Goal: Information Seeking & Learning: Learn about a topic

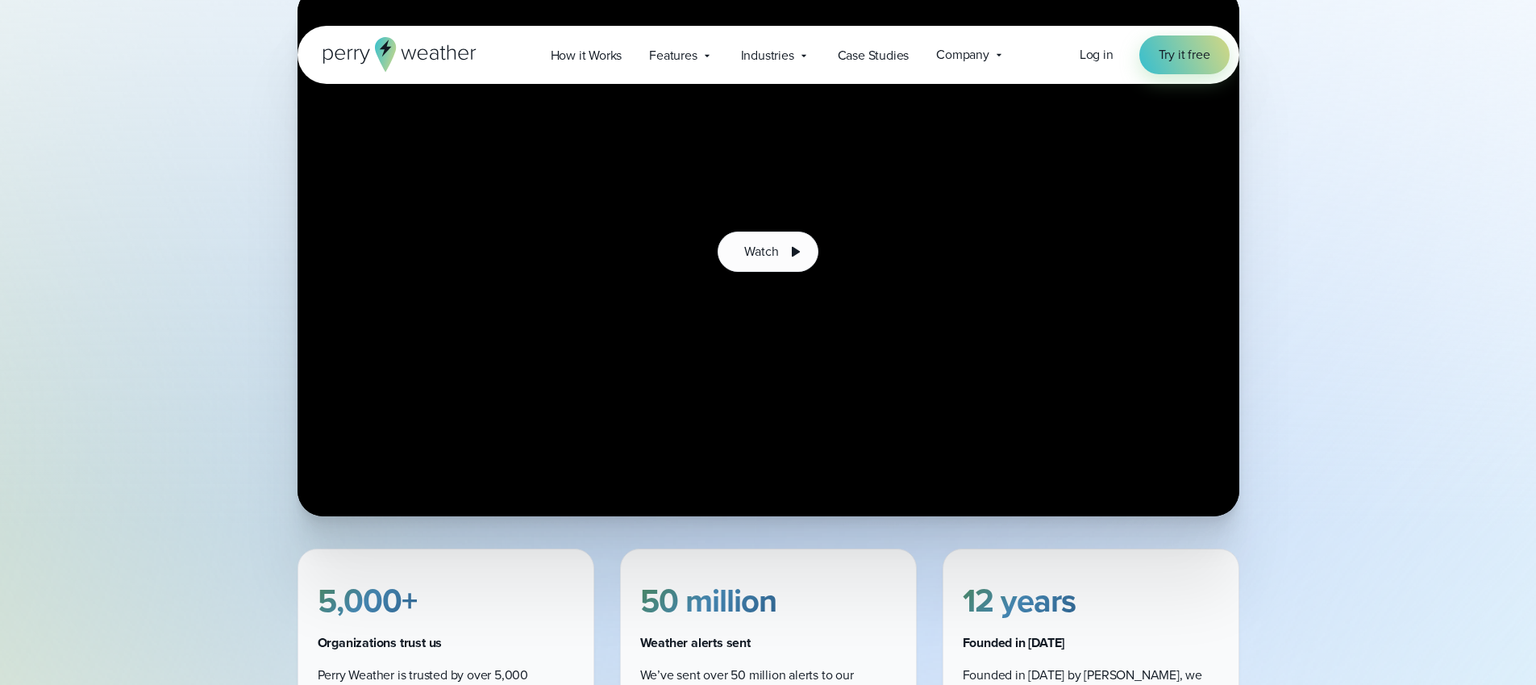
scroll to position [419, 0]
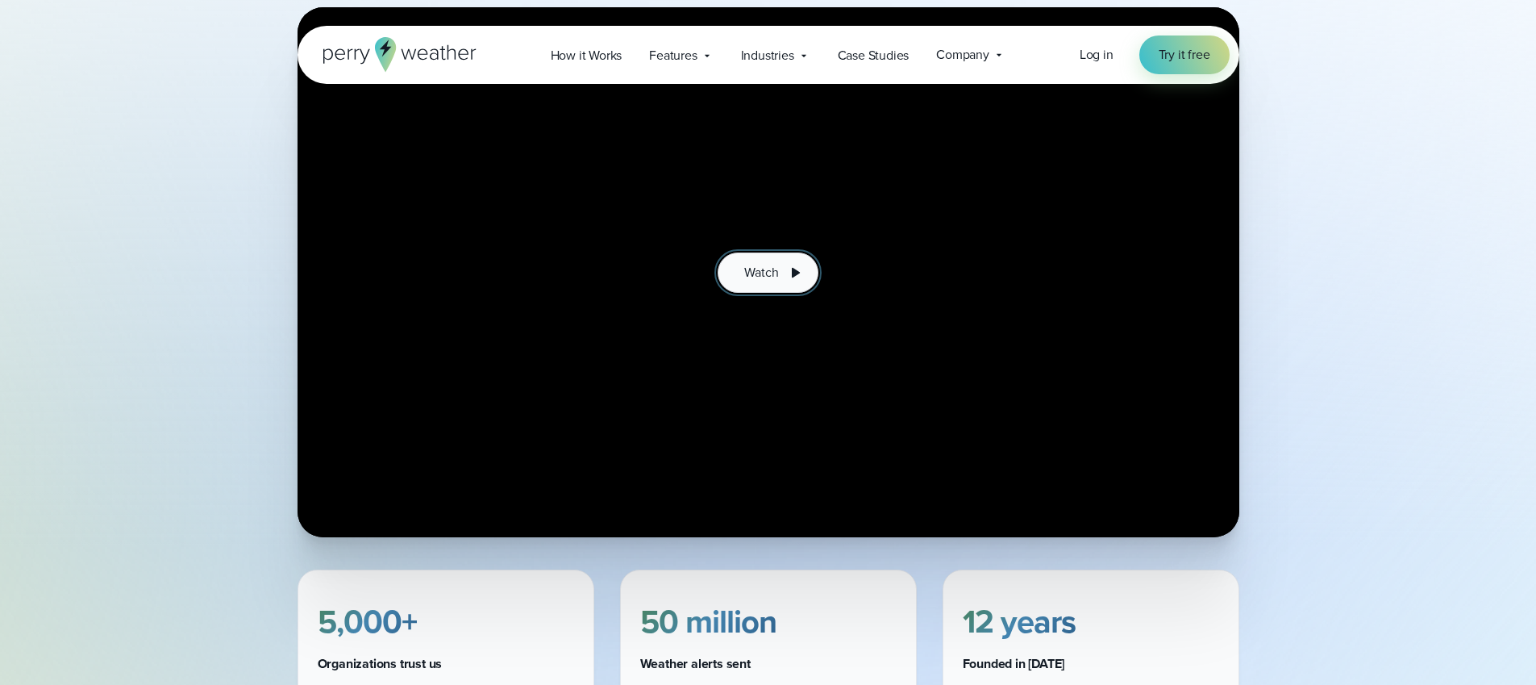
click at [777, 277] on span "Watch" at bounding box center [761, 272] width 34 height 19
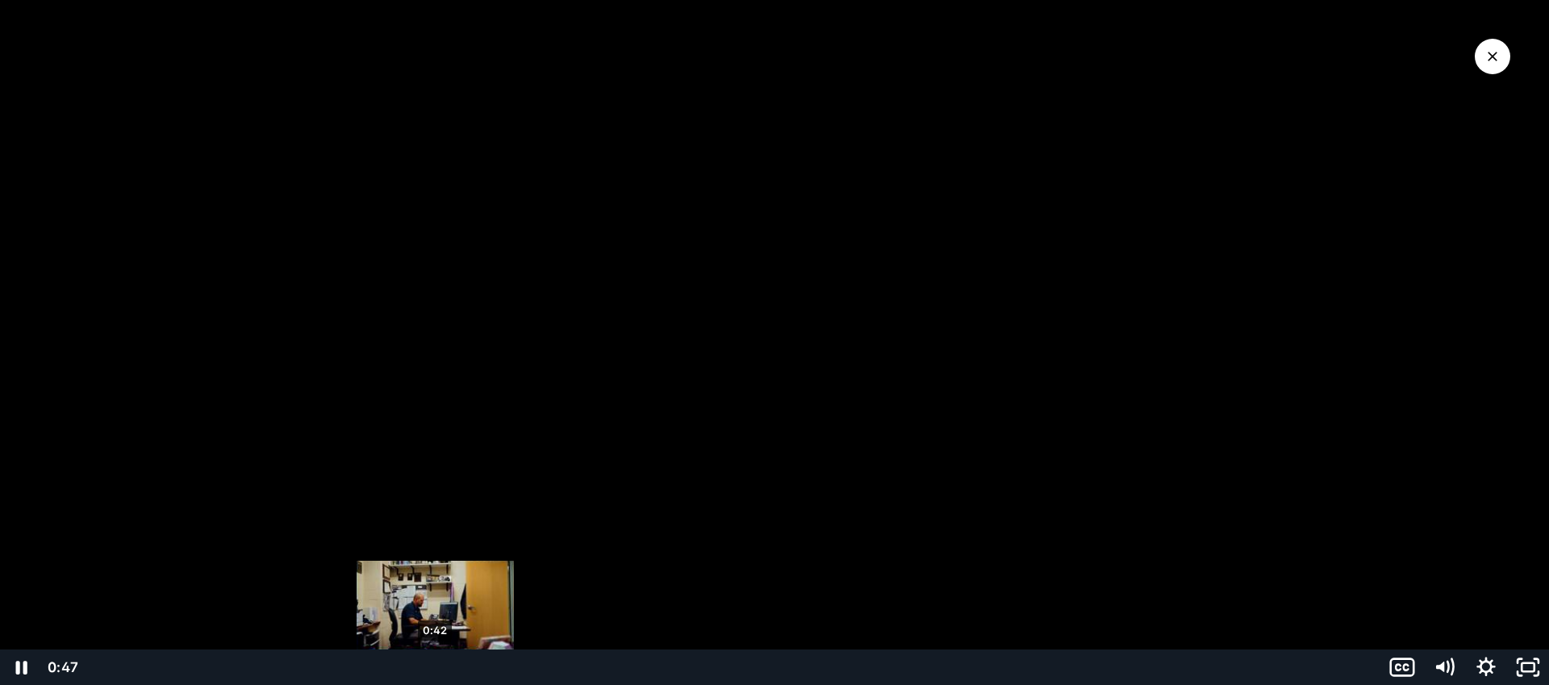
click at [436, 669] on div "0:42" at bounding box center [730, 666] width 1279 height 35
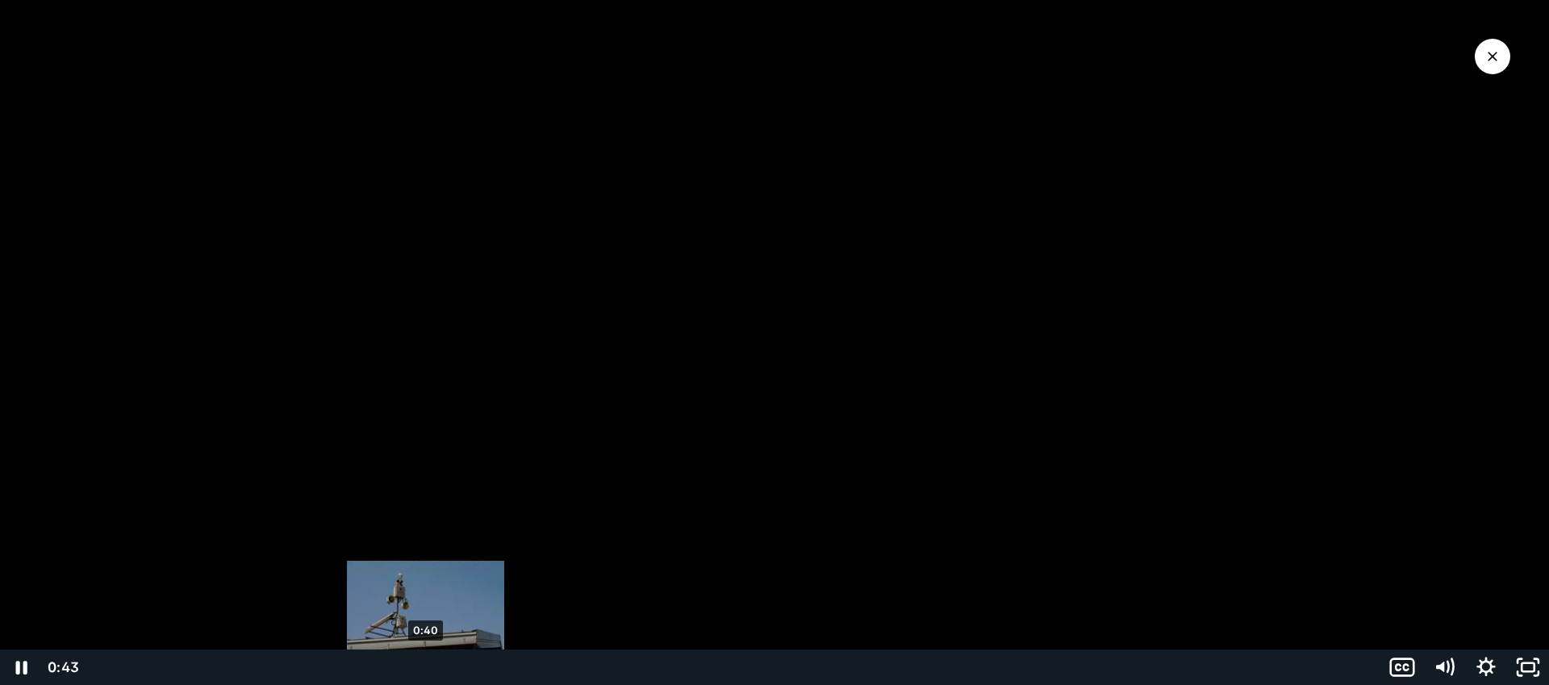
click at [423, 669] on div "0:40" at bounding box center [730, 666] width 1279 height 35
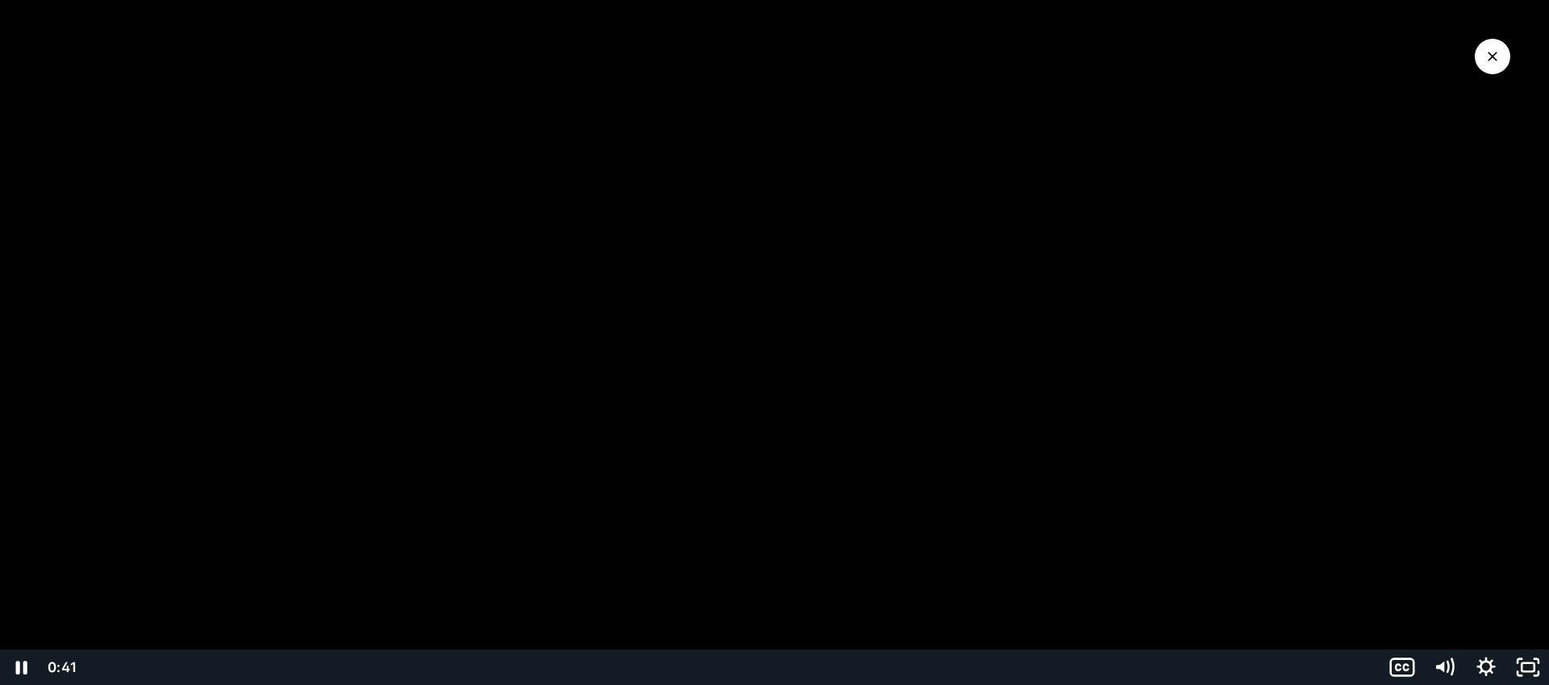
click at [246, 521] on div at bounding box center [774, 342] width 1549 height 685
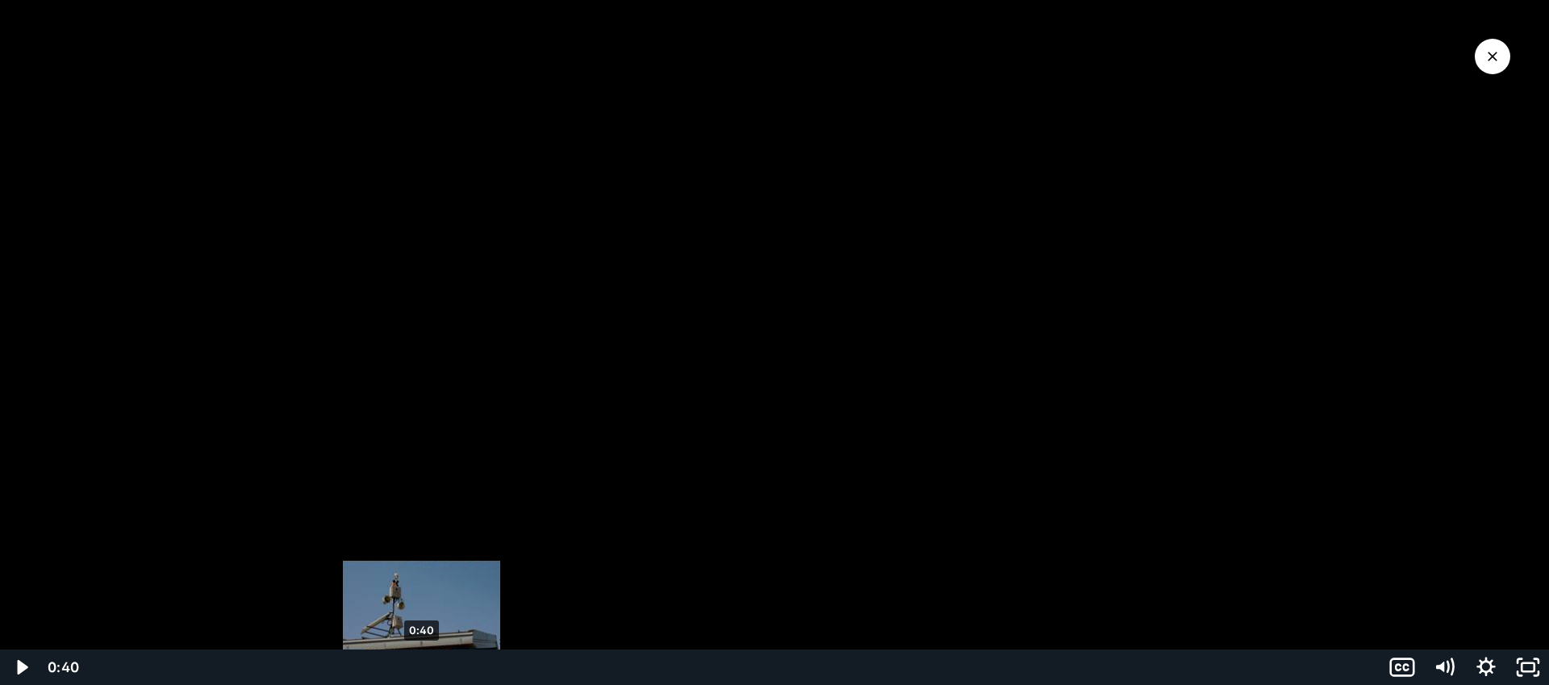
click at [422, 667] on div "0:40" at bounding box center [730, 666] width 1279 height 35
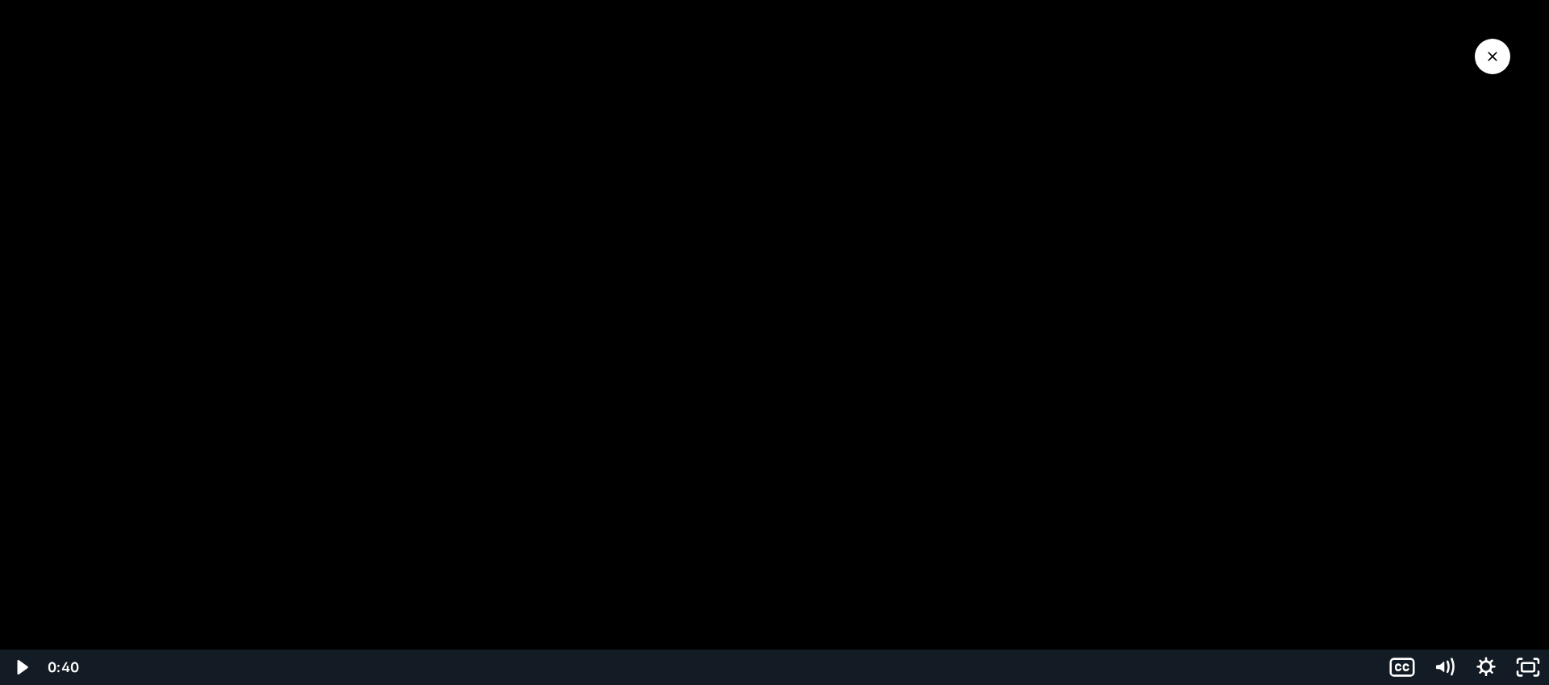
click at [375, 502] on div at bounding box center [774, 342] width 1549 height 685
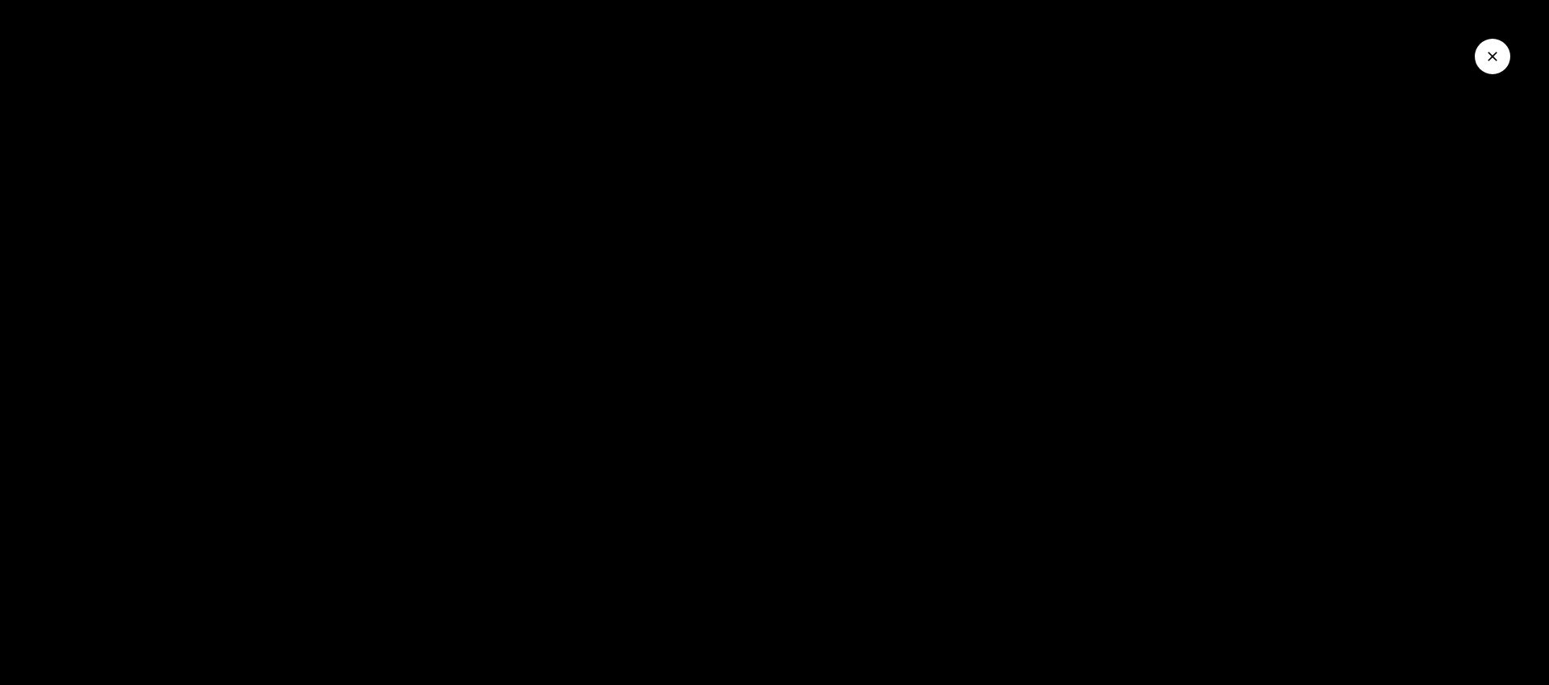
click at [385, 481] on div at bounding box center [774, 342] width 1549 height 685
click at [1492, 59] on icon "Close Video" at bounding box center [1492, 56] width 16 height 16
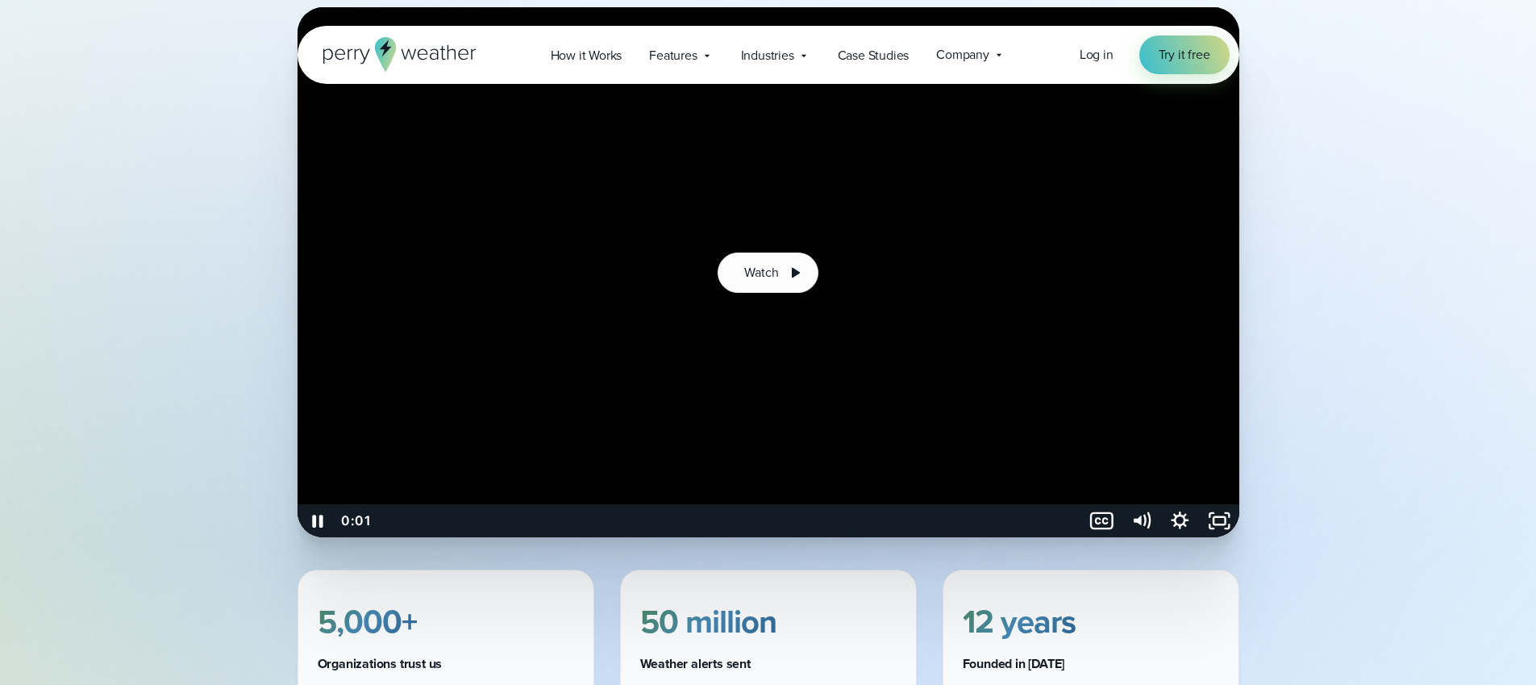
click at [653, 290] on div at bounding box center [769, 272] width 942 height 530
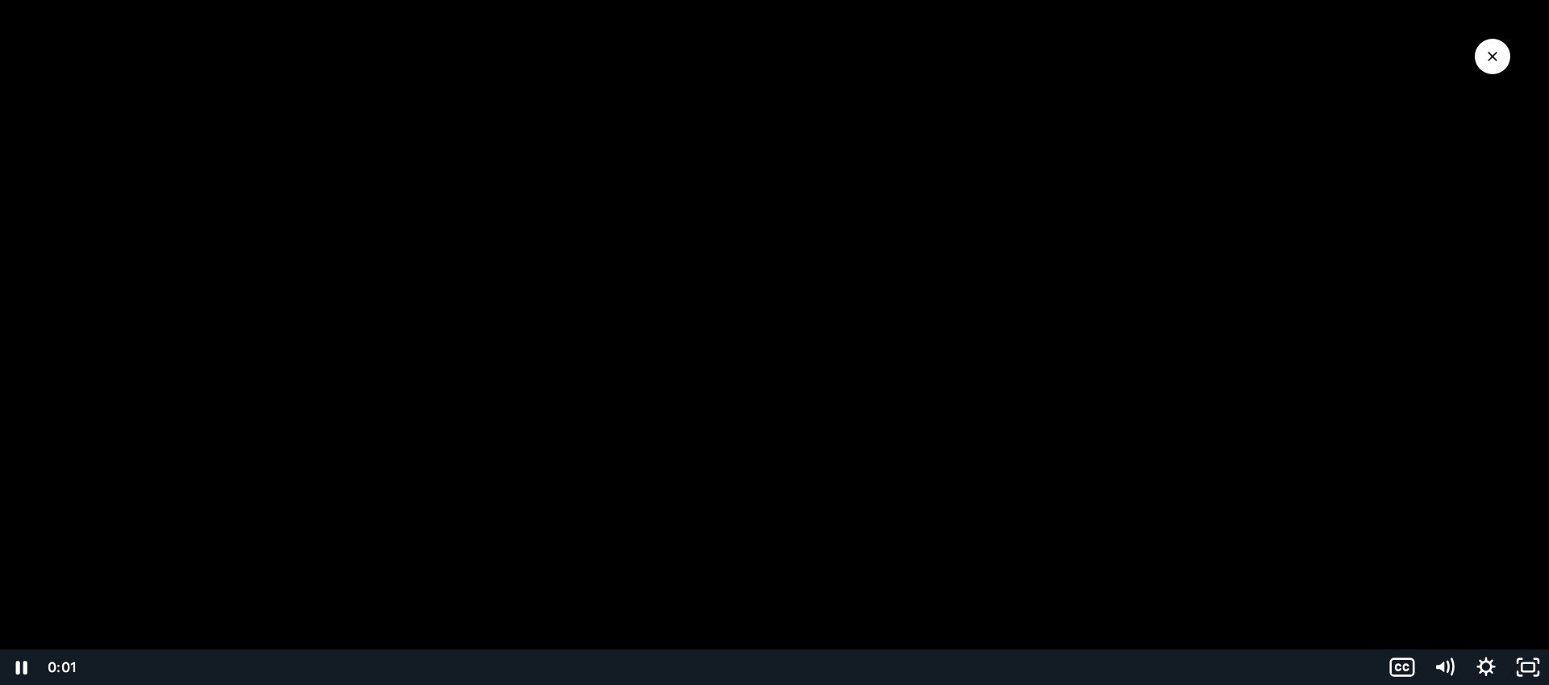
click at [353, 325] on div at bounding box center [774, 342] width 1549 height 685
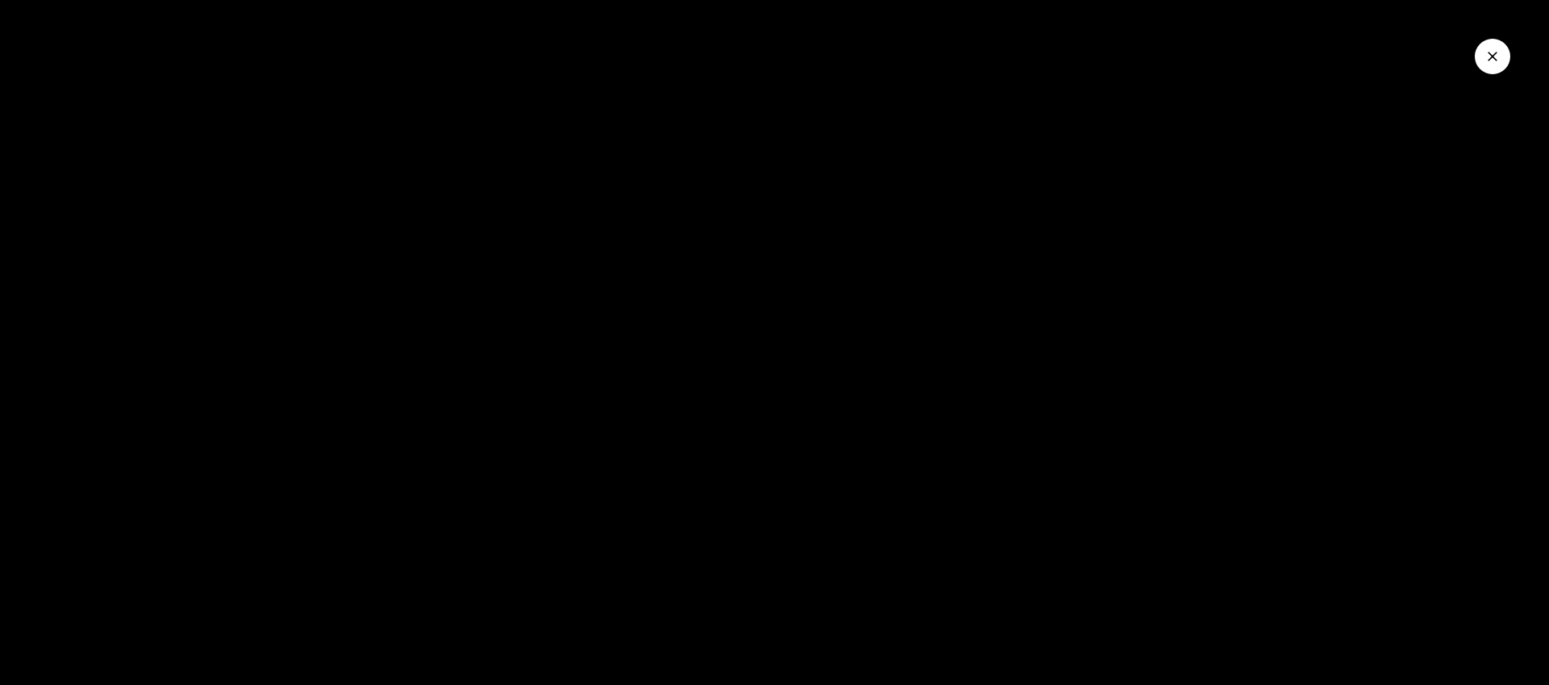
click at [1496, 63] on icon "Close Video" at bounding box center [1492, 56] width 16 height 16
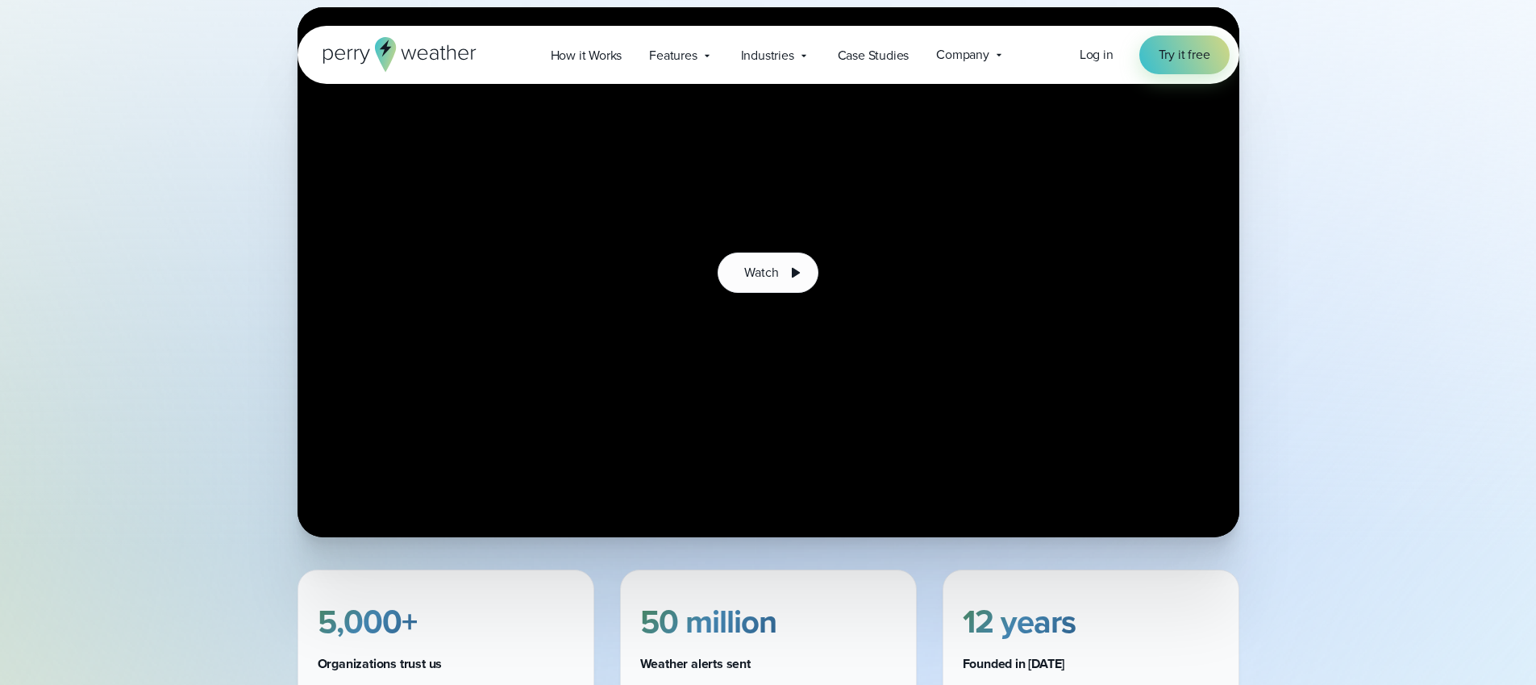
click at [150, 303] on div "Watch" at bounding box center [768, 272] width 1536 height 530
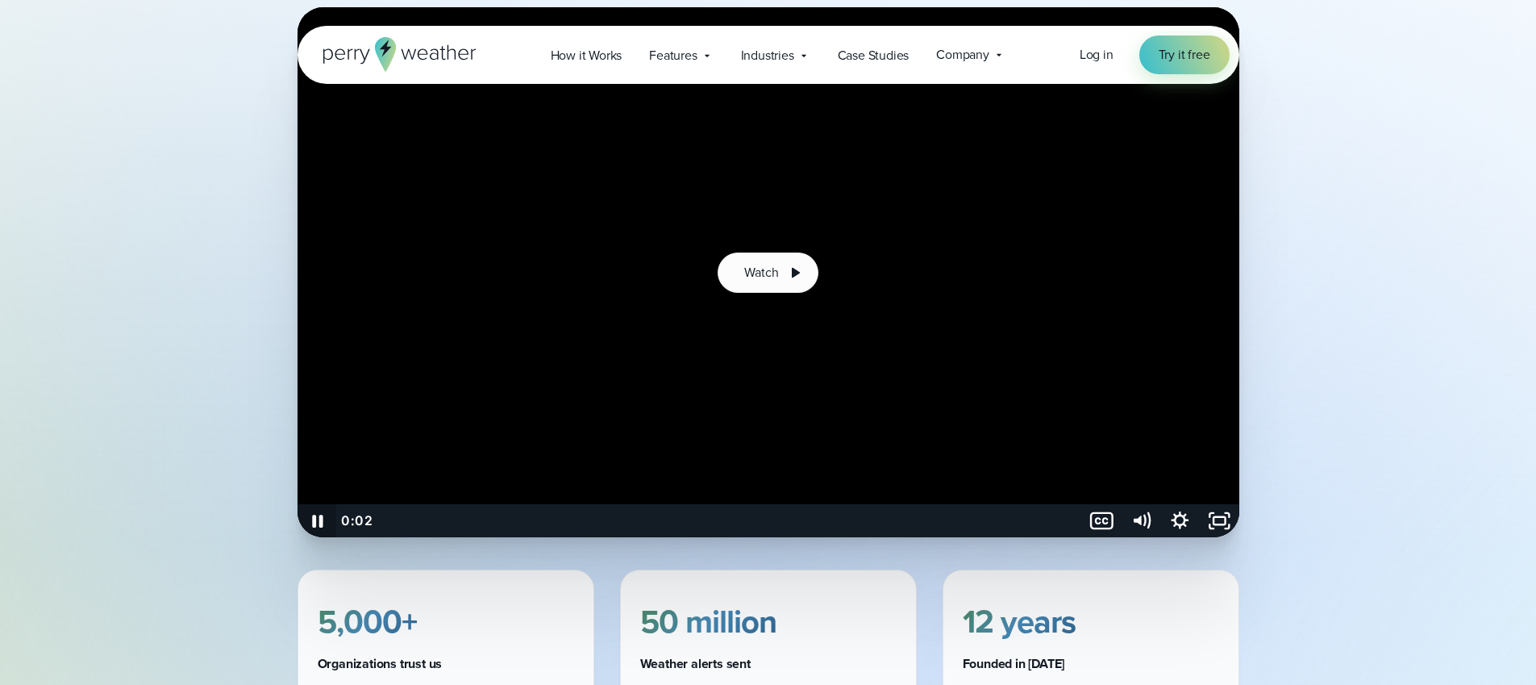
click at [312, 525] on icon "Pause" at bounding box center [317, 520] width 40 height 33
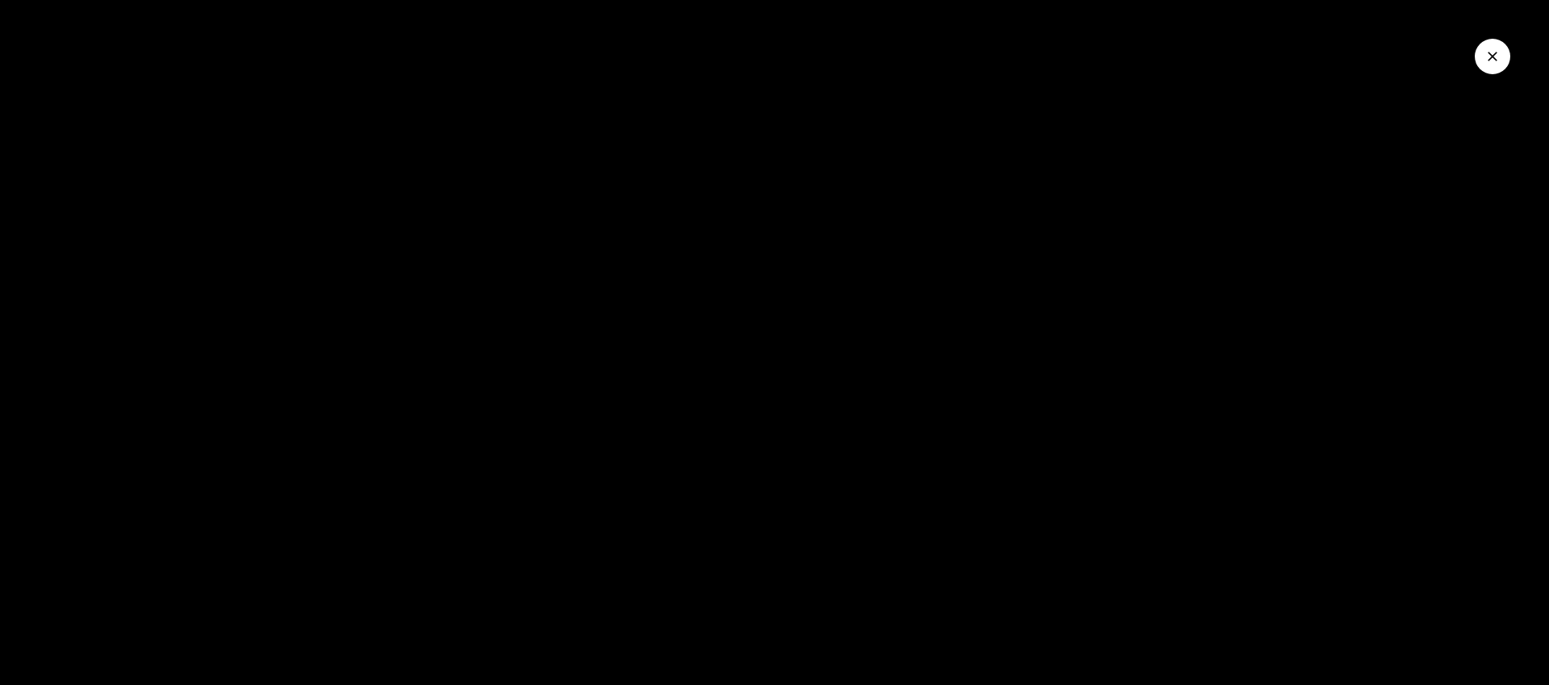
click at [144, 491] on div at bounding box center [774, 342] width 1549 height 685
click at [1495, 60] on icon "Close Video" at bounding box center [1492, 57] width 10 height 10
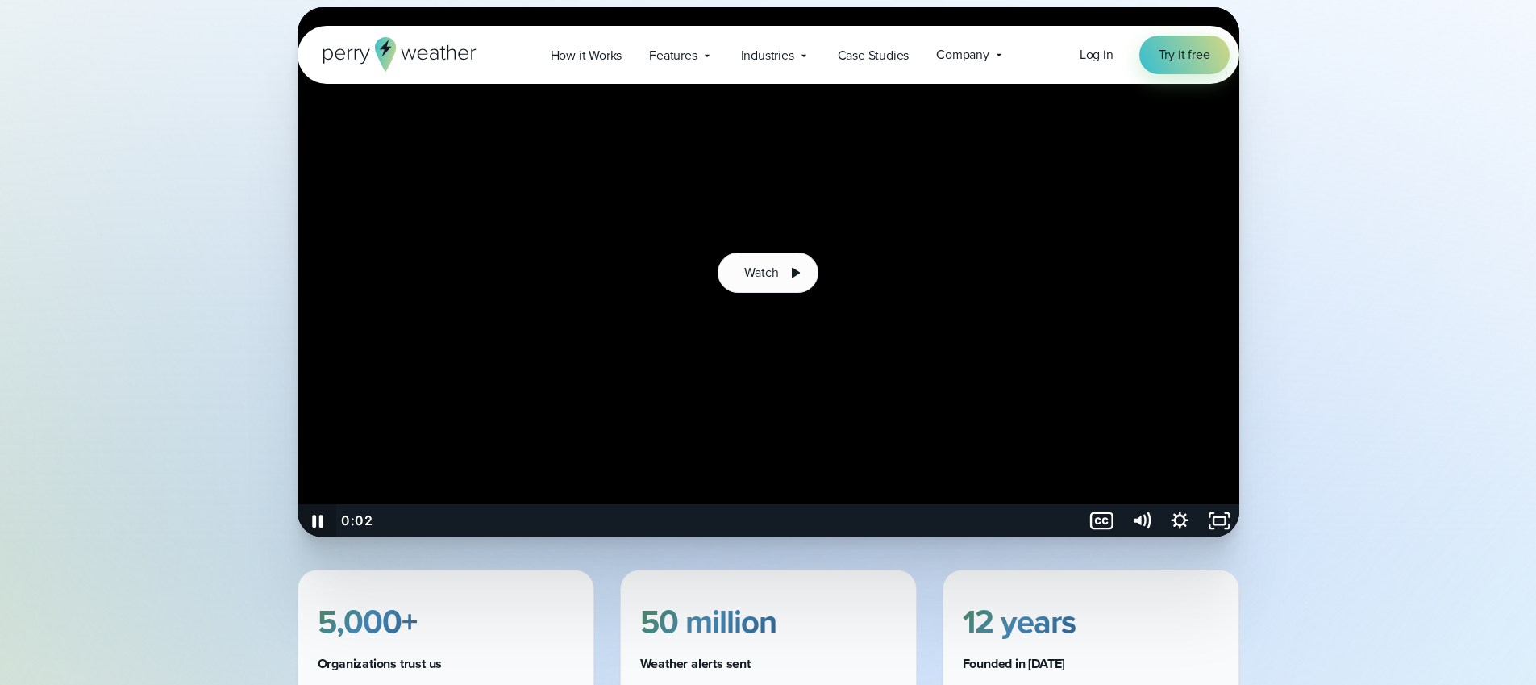
click at [316, 523] on icon "Pause" at bounding box center [317, 520] width 40 height 33
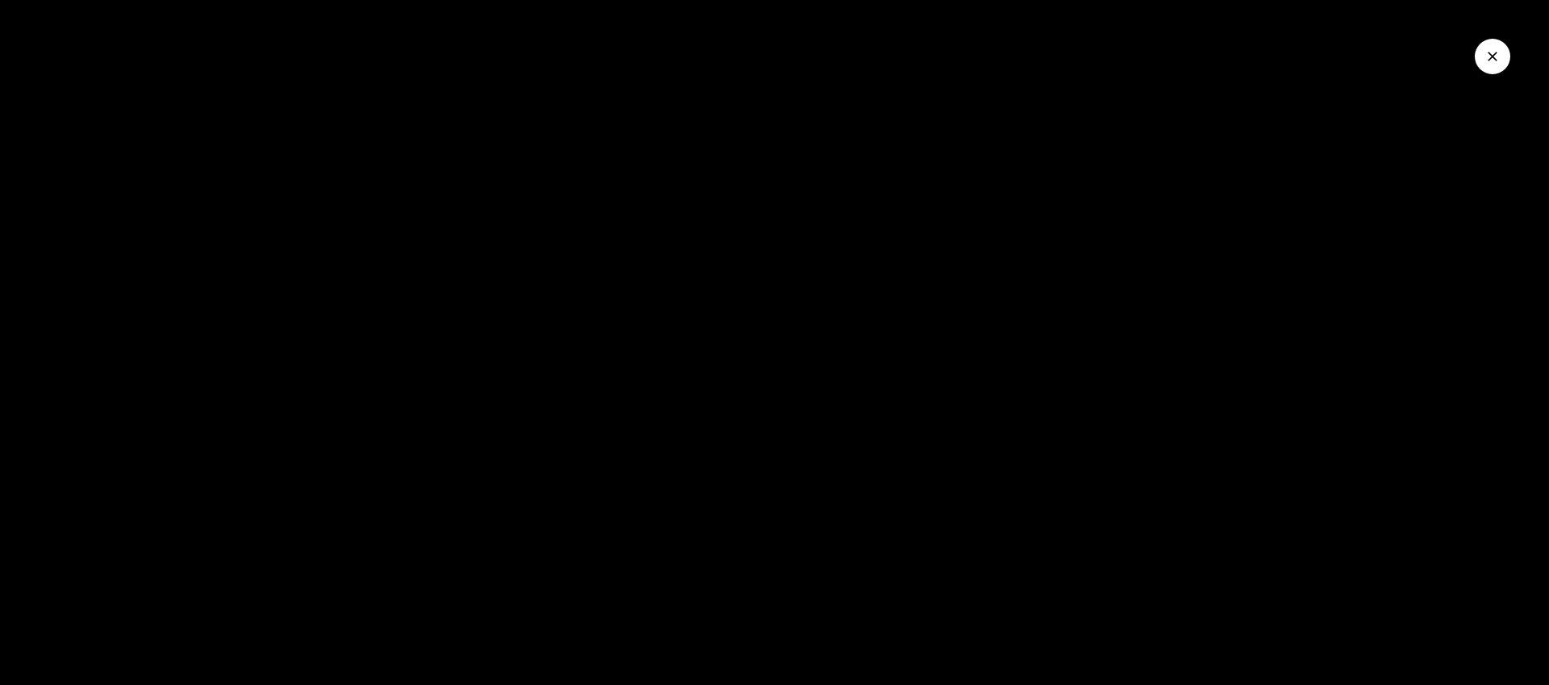
click at [1481, 59] on button "Close Video" at bounding box center [1491, 56] width 35 height 35
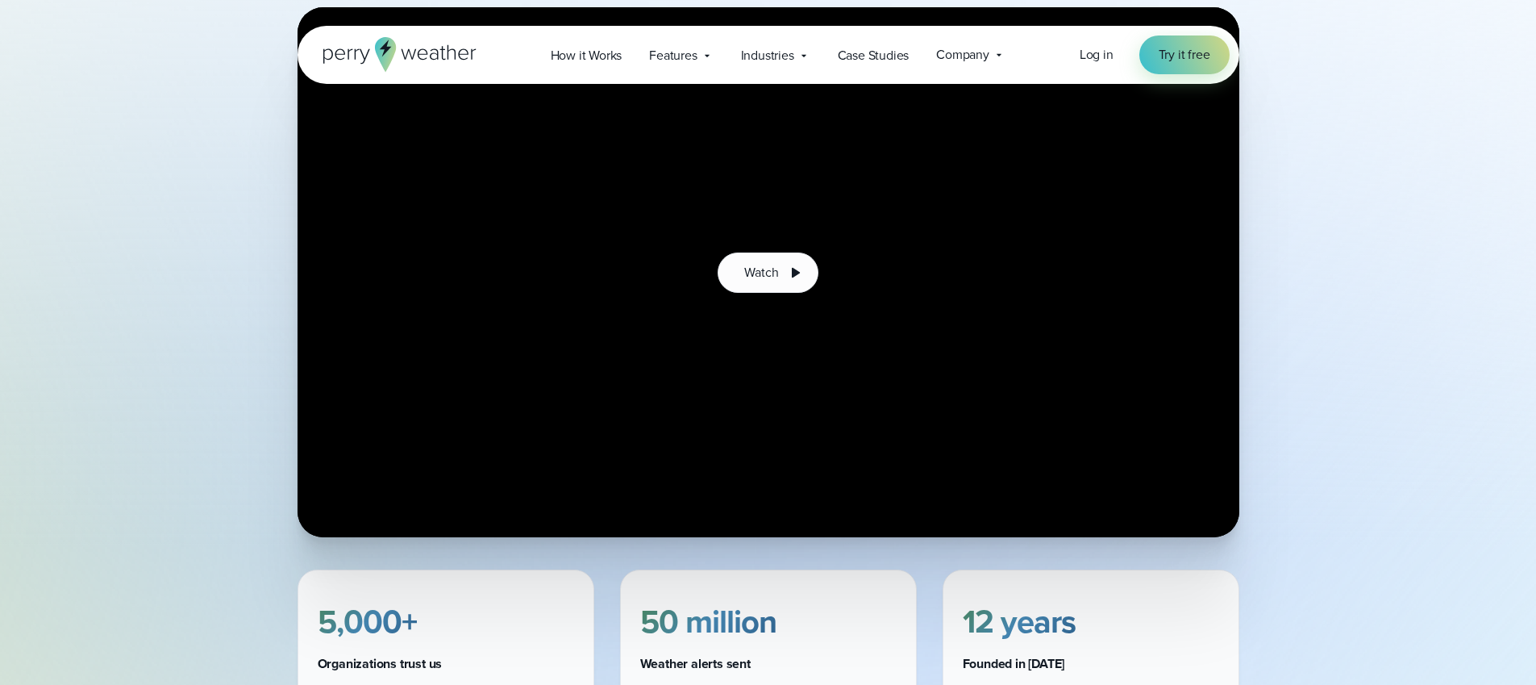
click at [202, 573] on div "5,000+ Organizations trust us Perry Weather is trusted by over 5,000 organizati…" at bounding box center [768, 673] width 1161 height 208
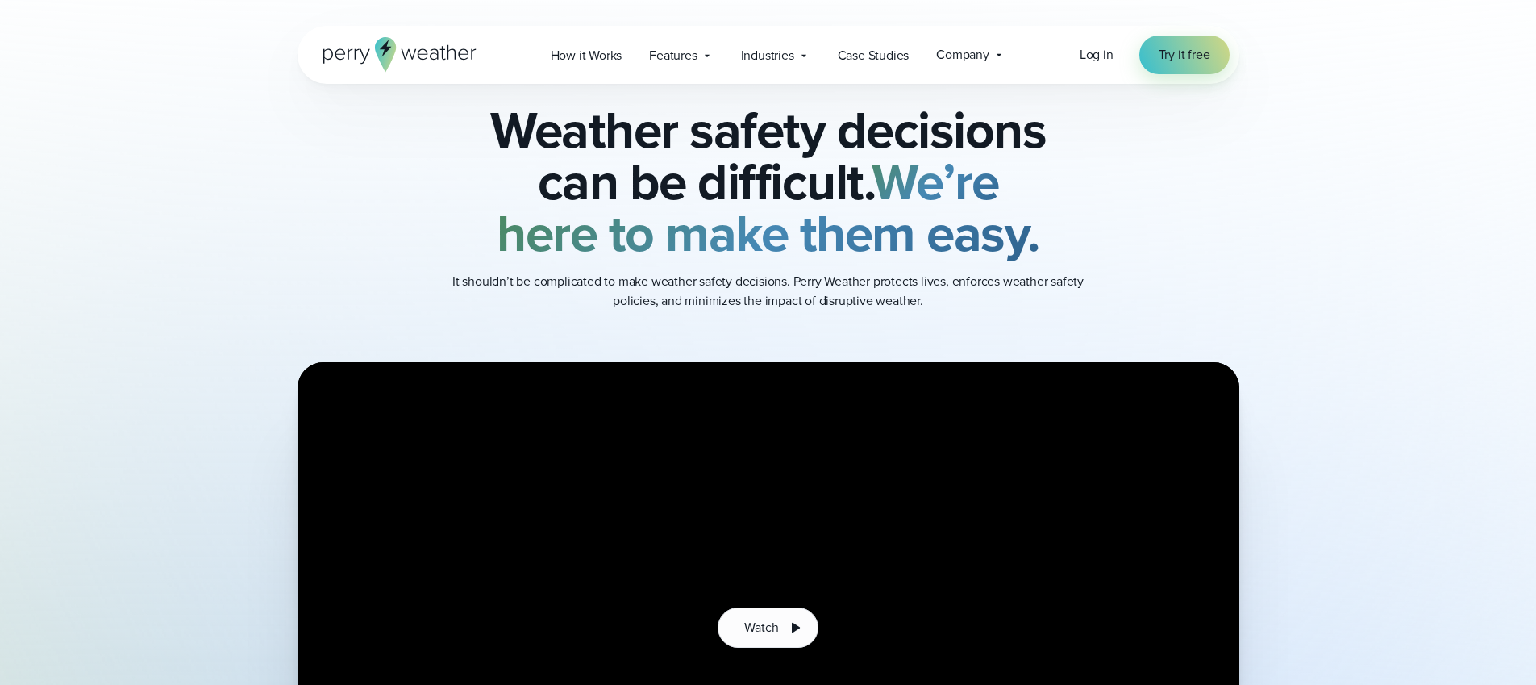
scroll to position [0, 0]
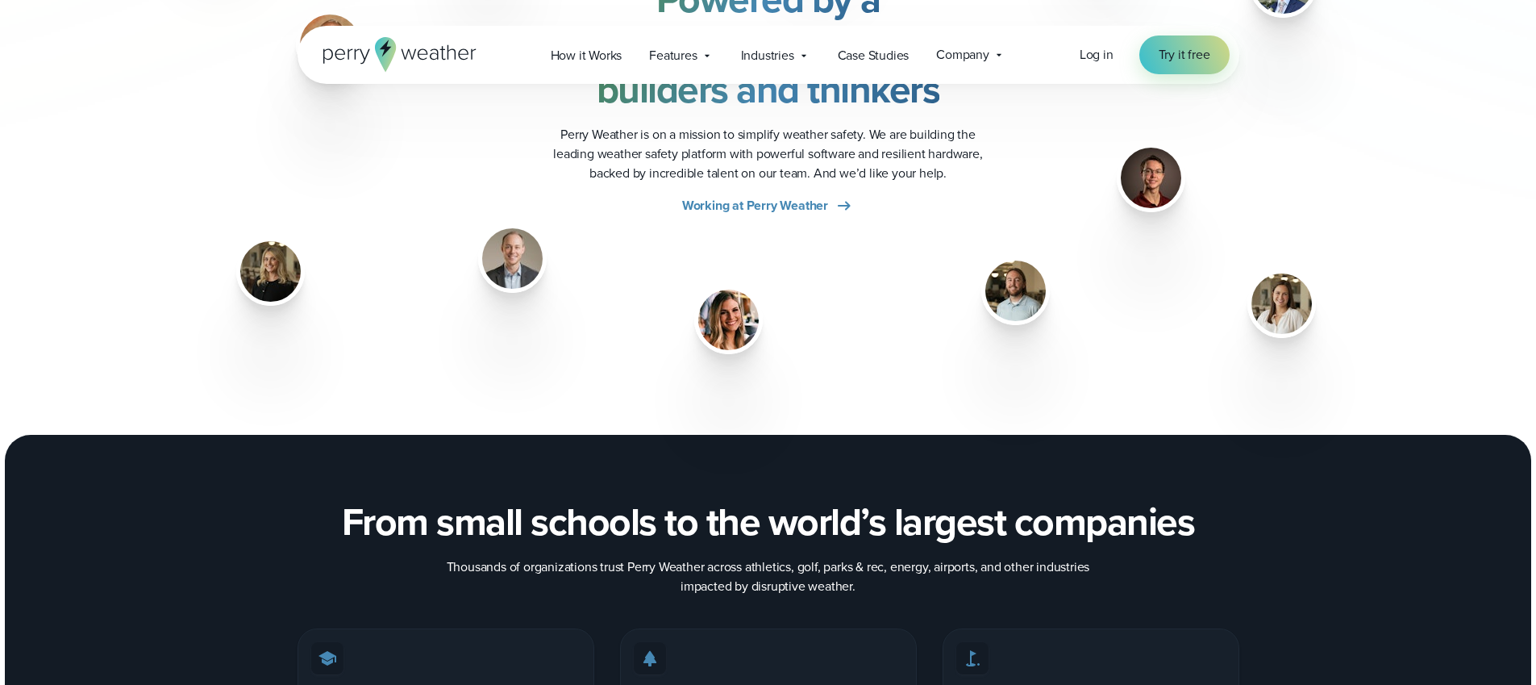
scroll to position [2209, 0]
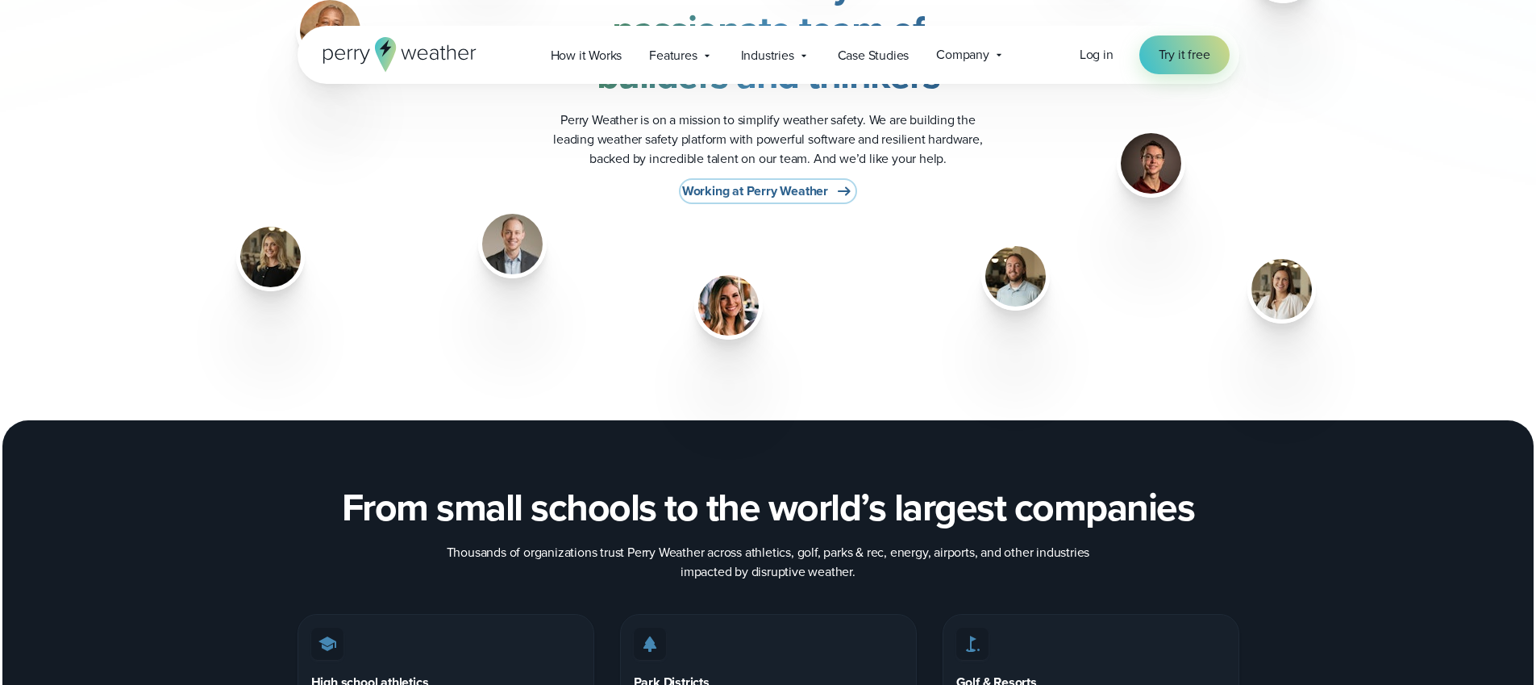
click at [735, 189] on span "Working at Perry Weather" at bounding box center [755, 190] width 146 height 19
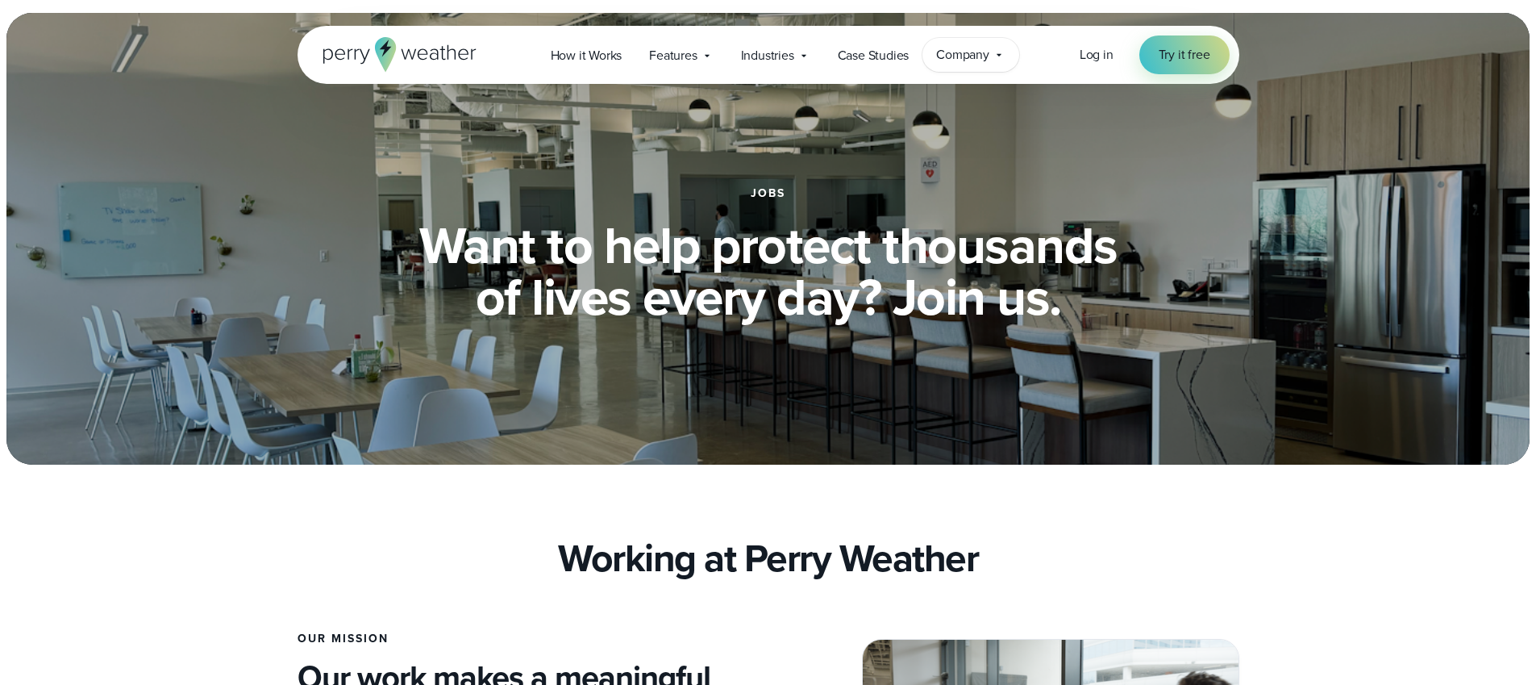
click at [985, 52] on span "Company" at bounding box center [962, 54] width 53 height 19
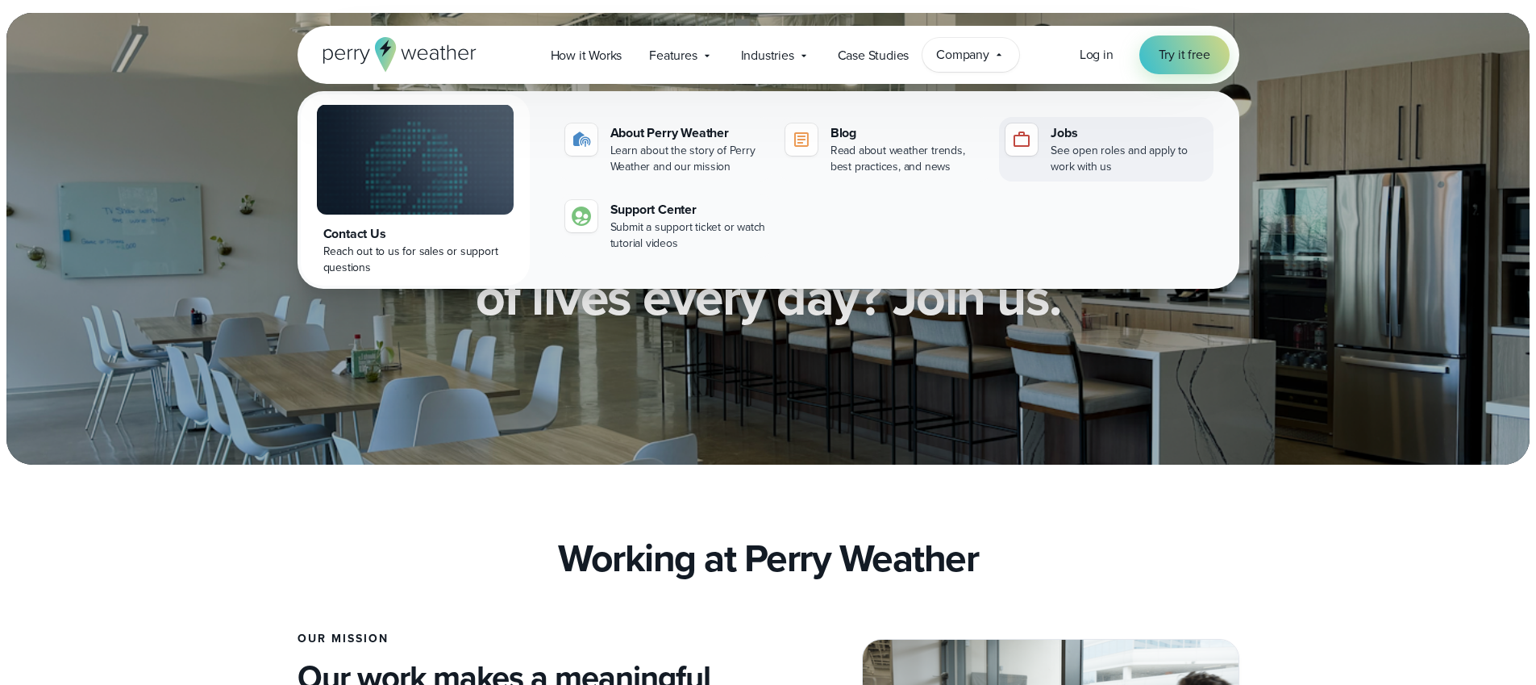
click at [1074, 132] on div "Jobs" at bounding box center [1129, 132] width 156 height 19
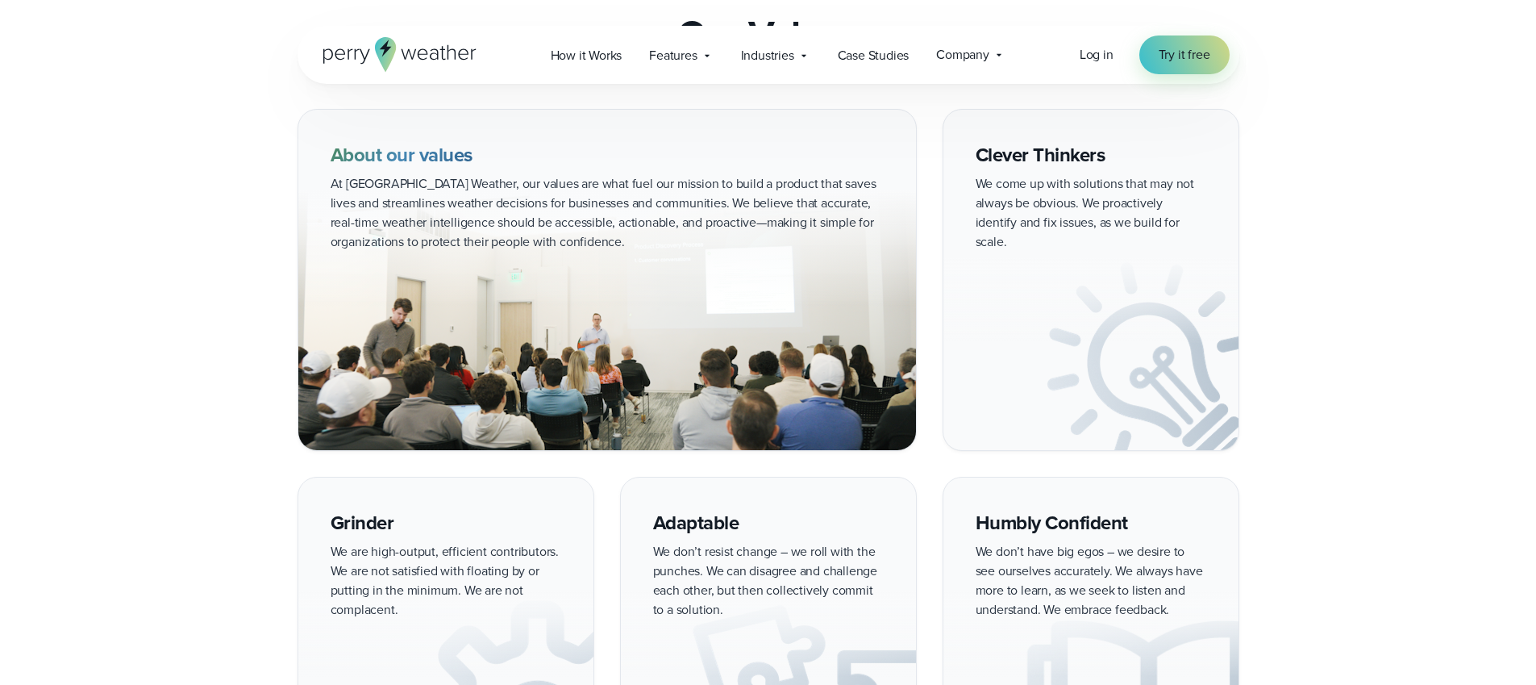
scroll to position [2120, 0]
click at [104, 285] on div "About our values" at bounding box center [768, 447] width 1536 height 675
click at [103, 283] on div "About our values" at bounding box center [768, 447] width 1536 height 675
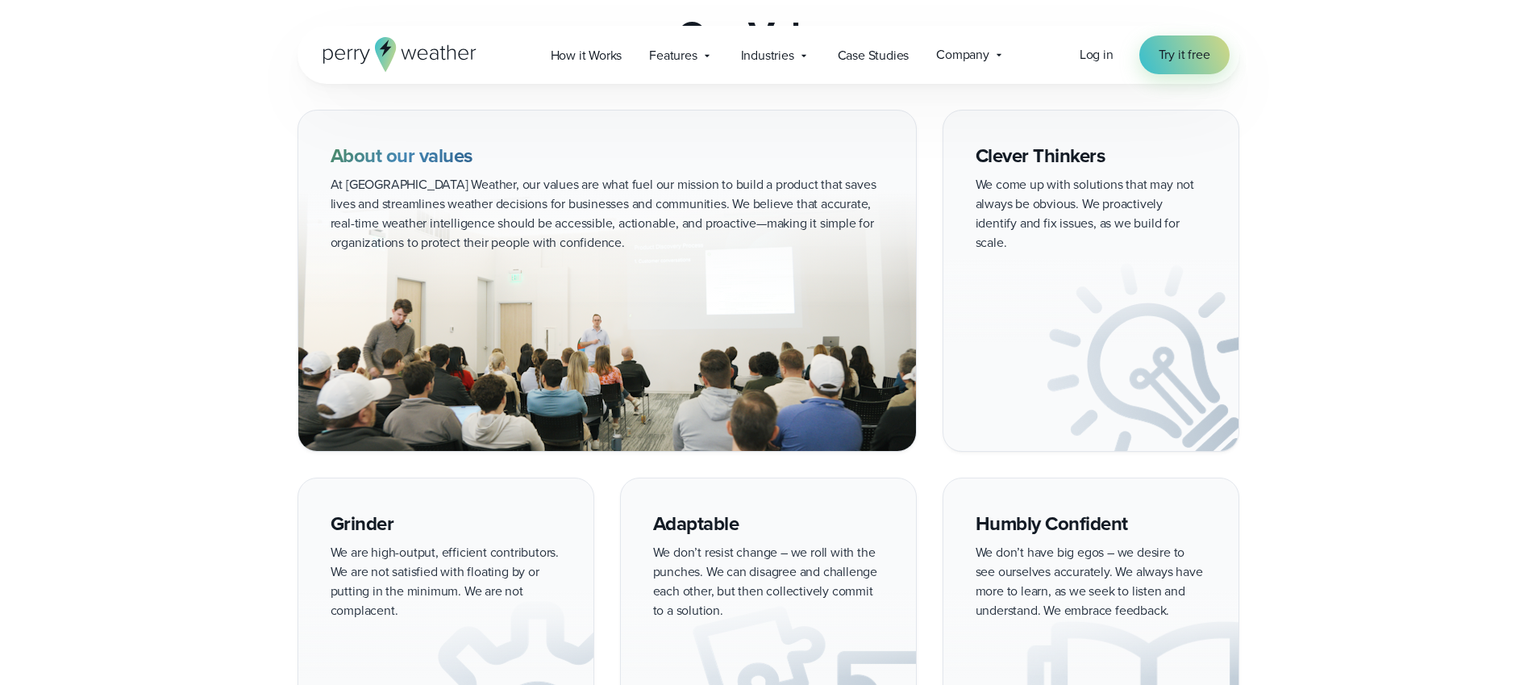
click at [103, 283] on div "About our values" at bounding box center [768, 447] width 1536 height 675
click at [134, 277] on div "About our values" at bounding box center [768, 447] width 1536 height 675
click at [155, 263] on div "About our values" at bounding box center [768, 447] width 1536 height 675
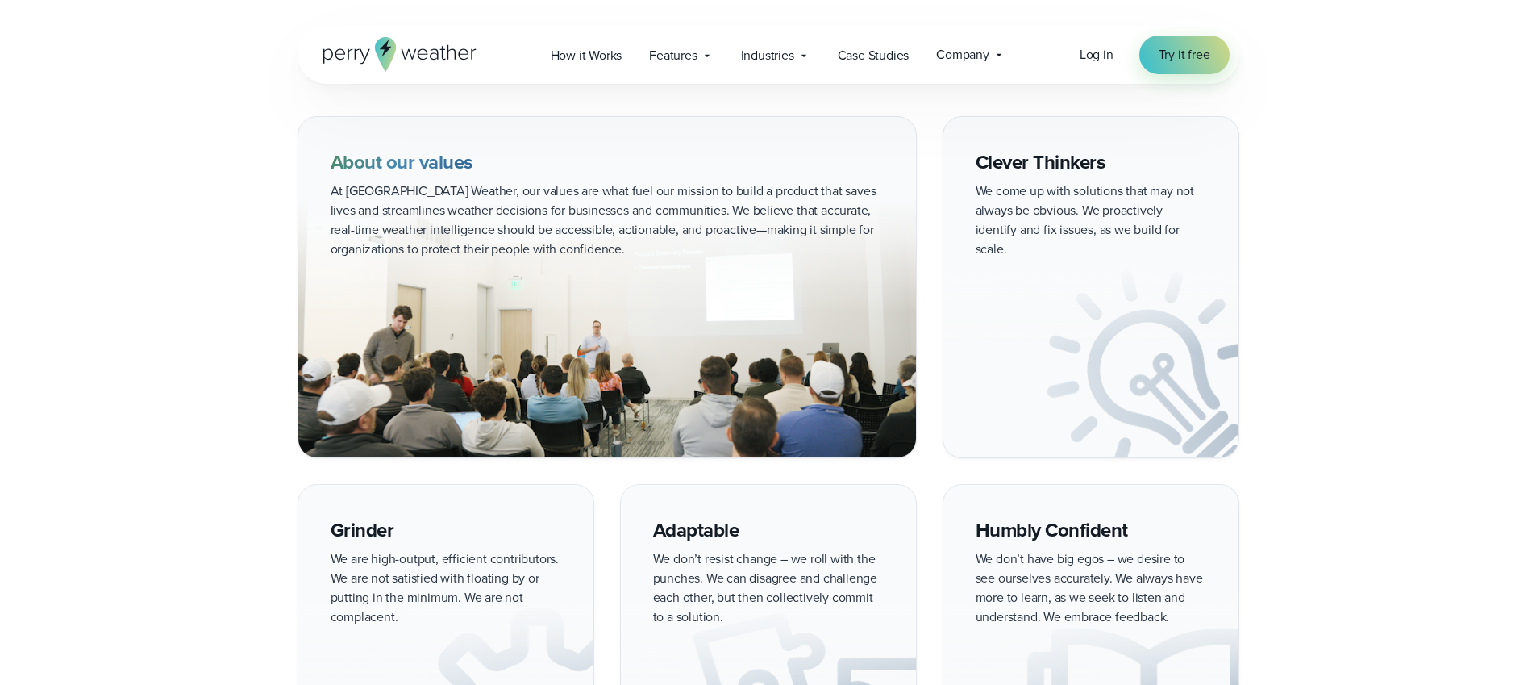
scroll to position [2107, 0]
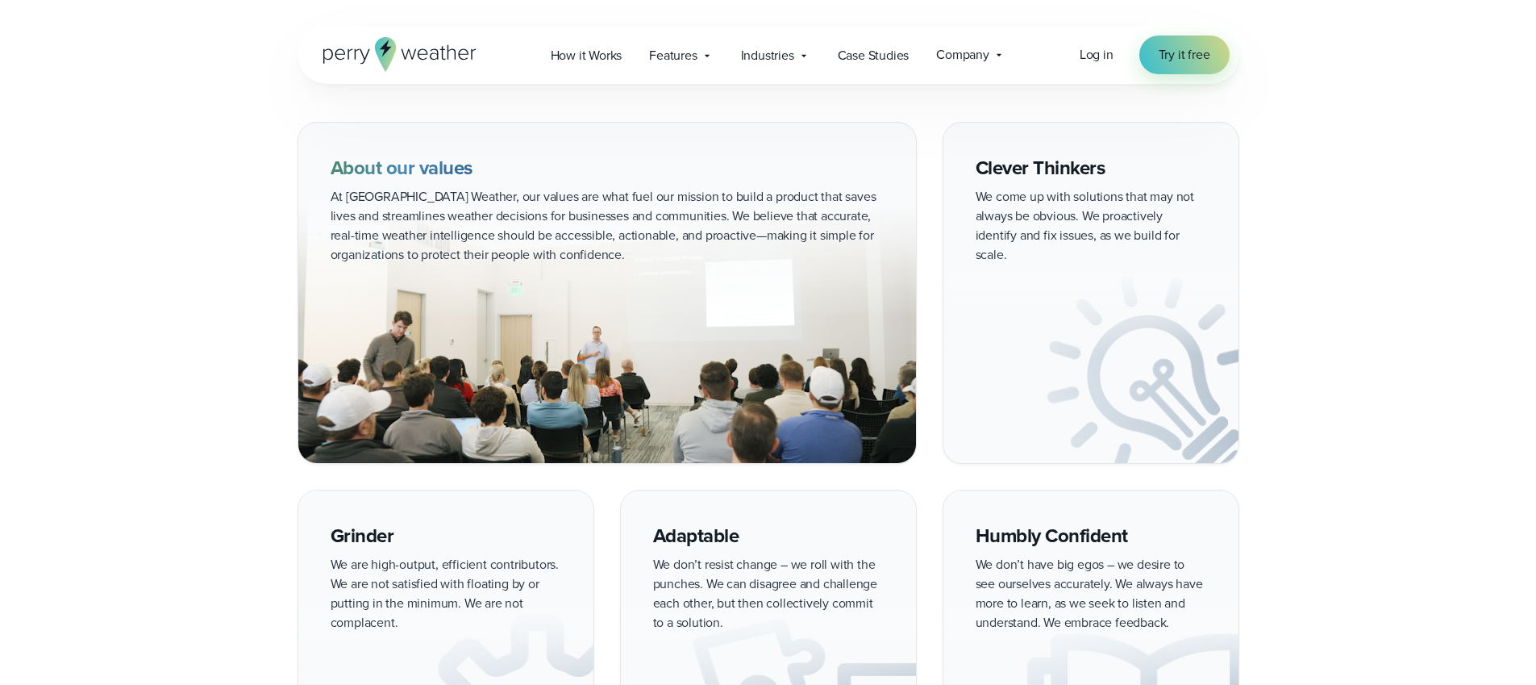
click at [181, 569] on div "About our values" at bounding box center [768, 459] width 1536 height 675
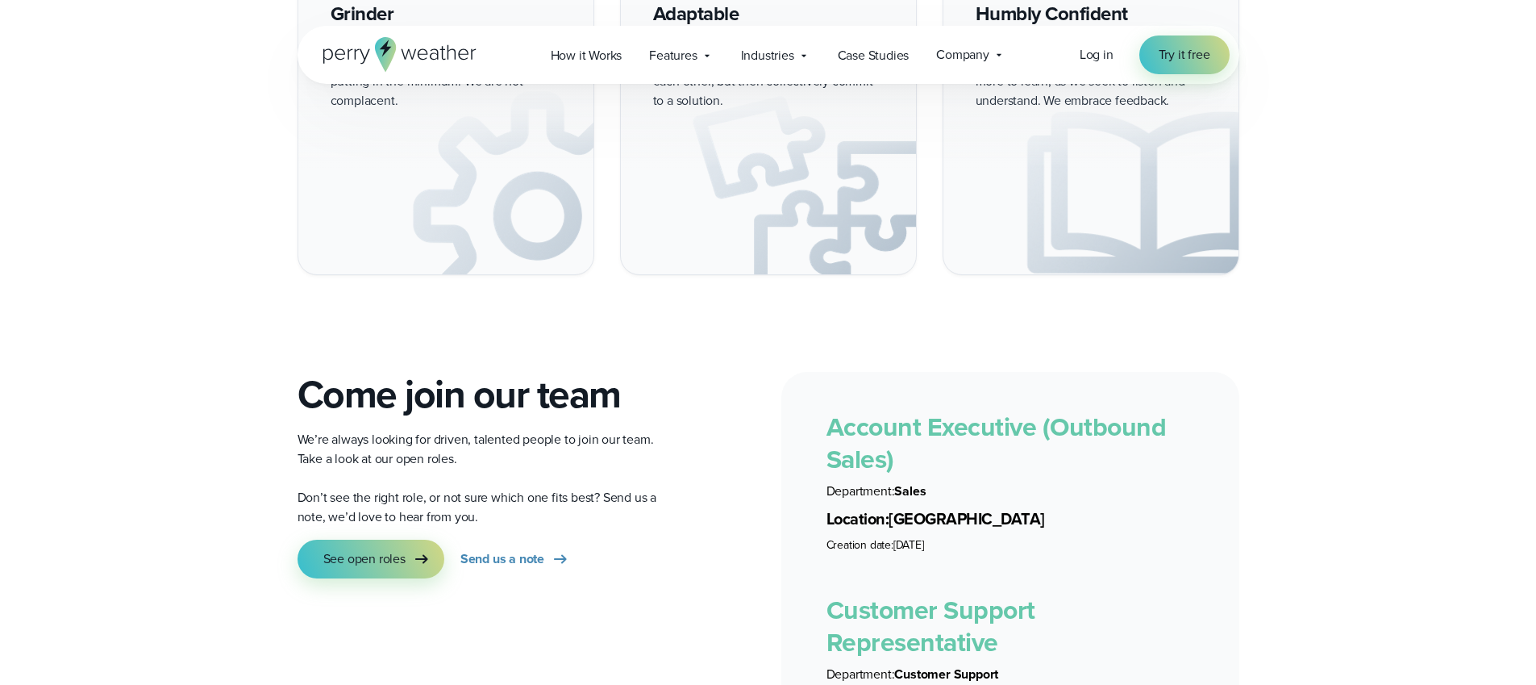
scroll to position [2686, 0]
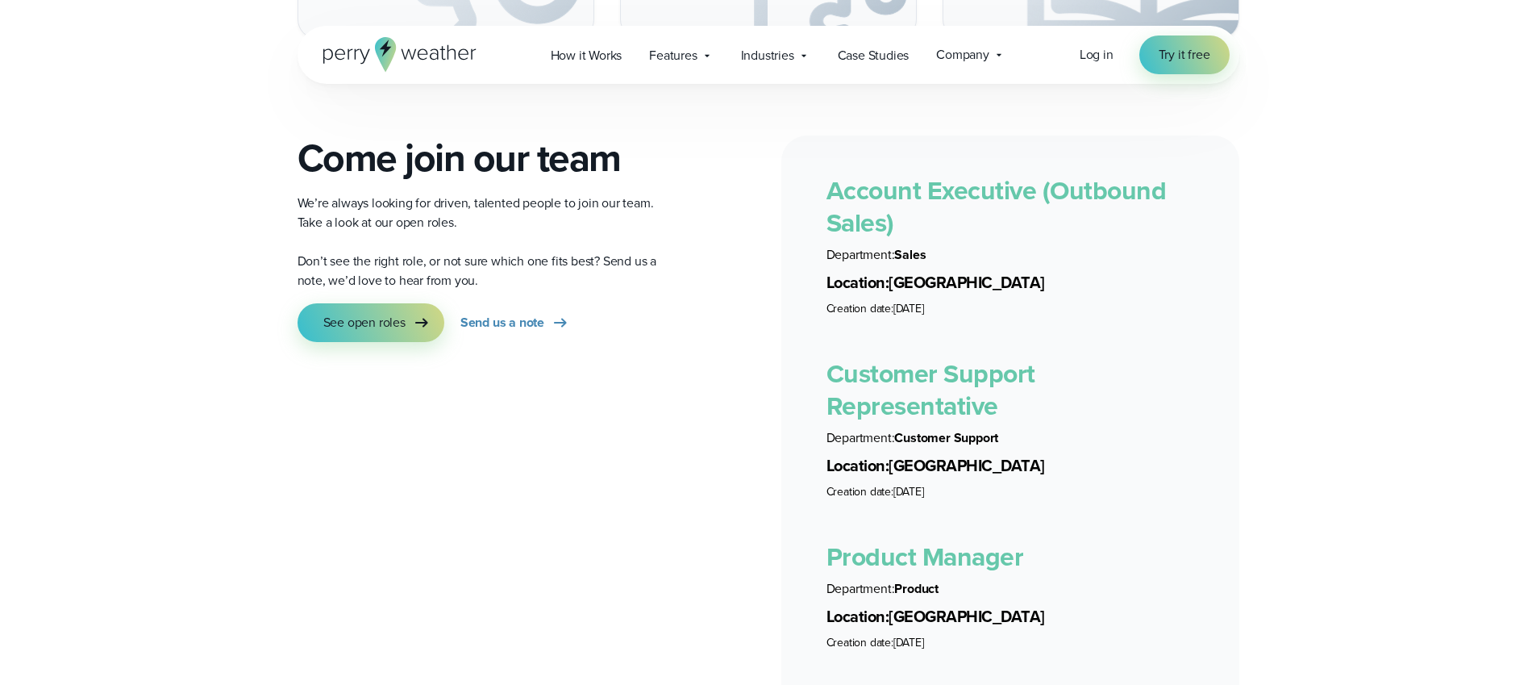
scroll to position [3051, 0]
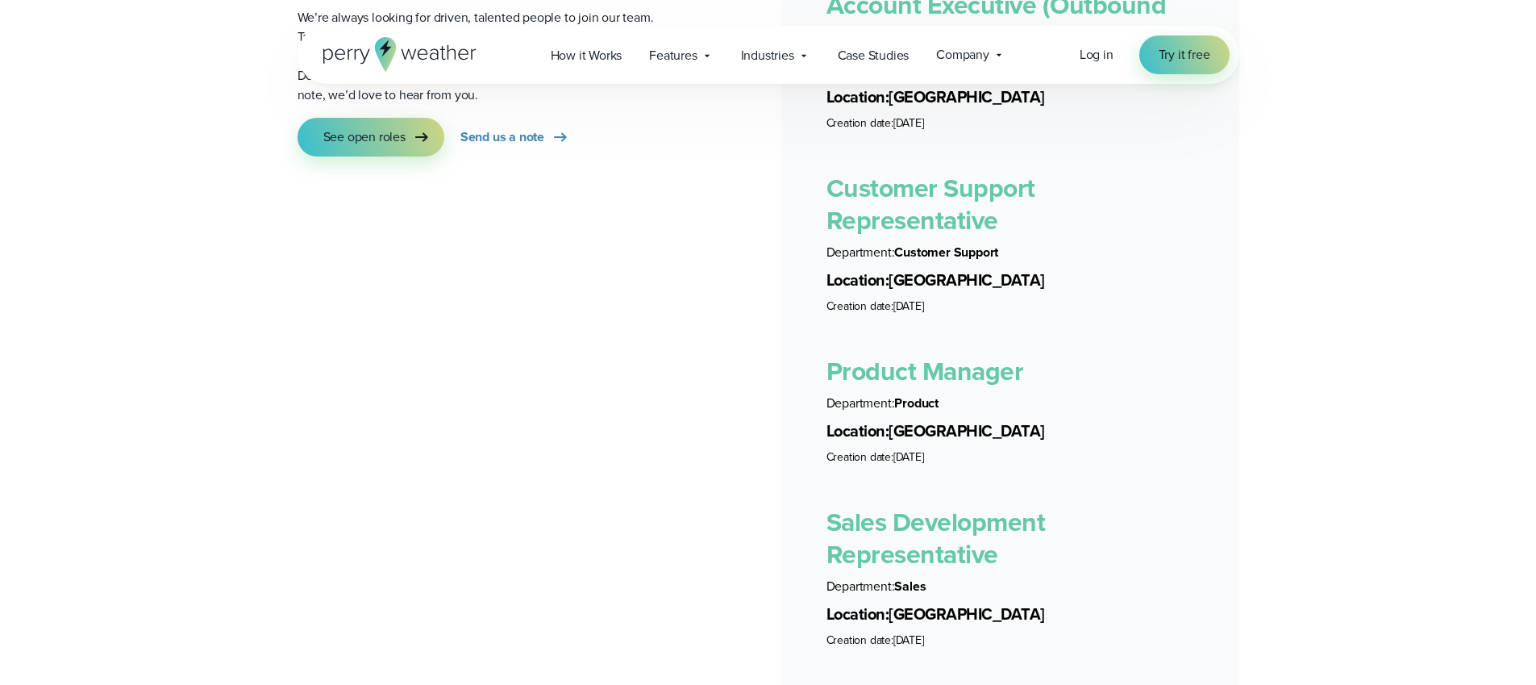
click at [971, 353] on link "Product Manager" at bounding box center [926, 371] width 198 height 39
